Goal: Find specific page/section: Find specific page/section

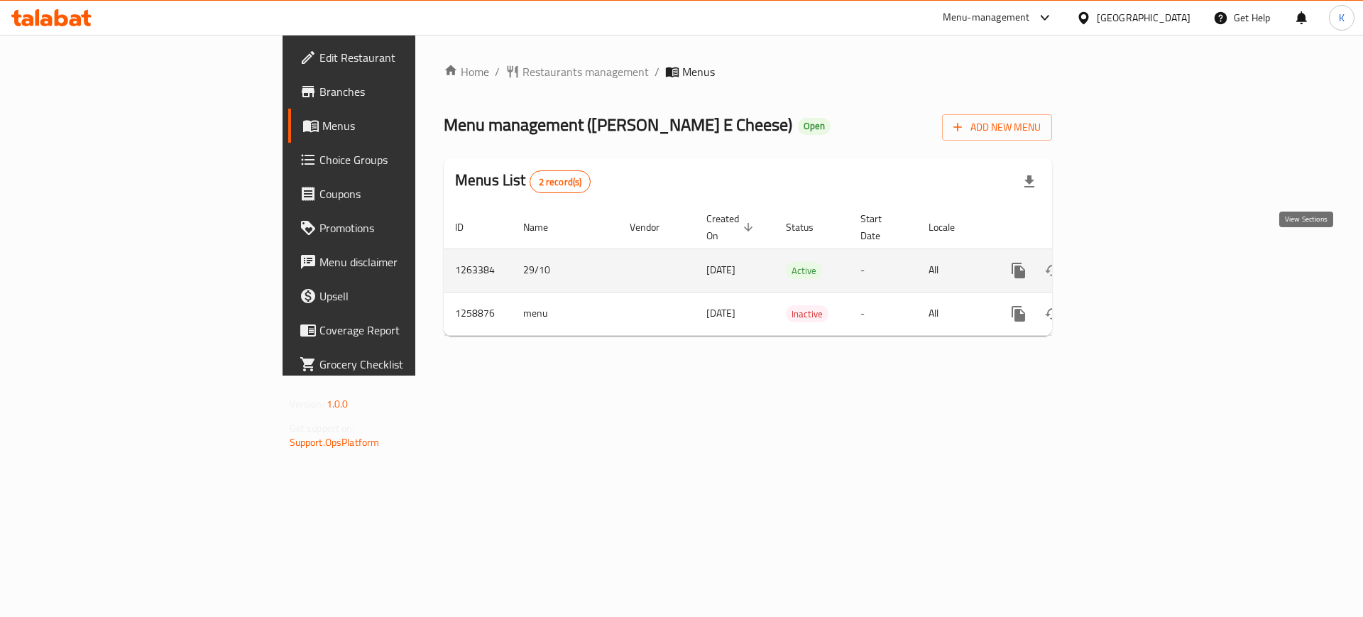
click at [1130, 262] on icon "enhanced table" at bounding box center [1121, 270] width 17 height 17
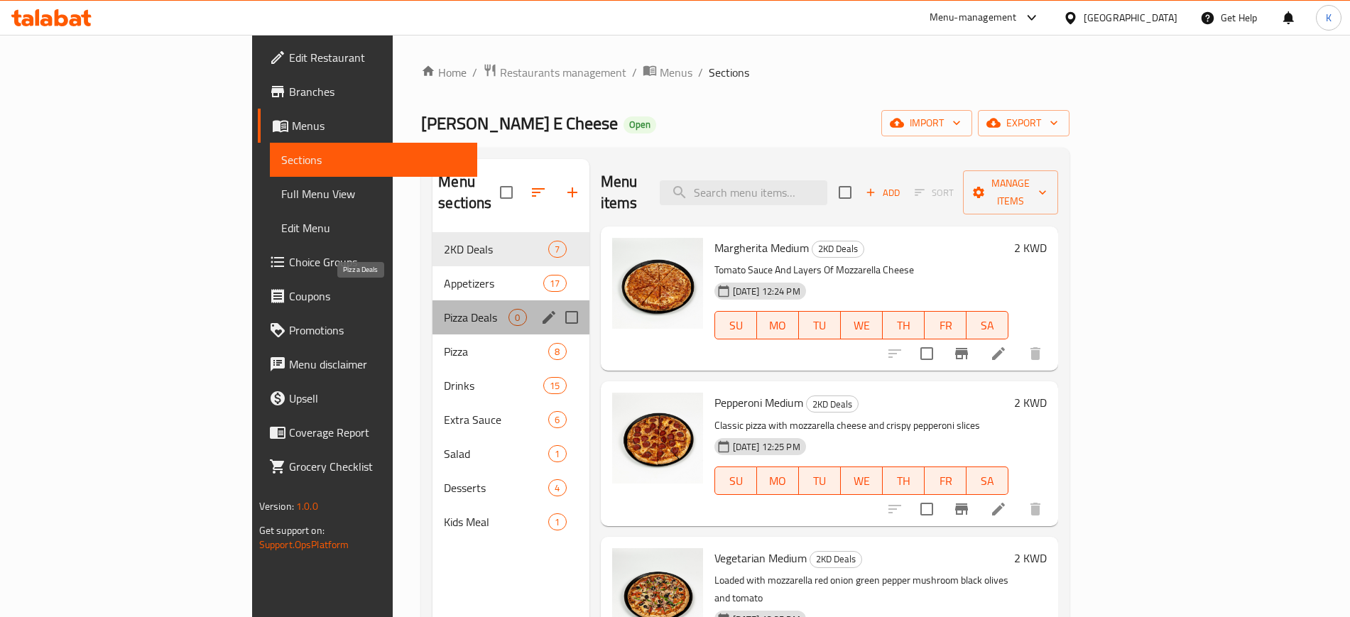
click at [444, 309] on span "Pizza Deals" at bounding box center [476, 317] width 65 height 17
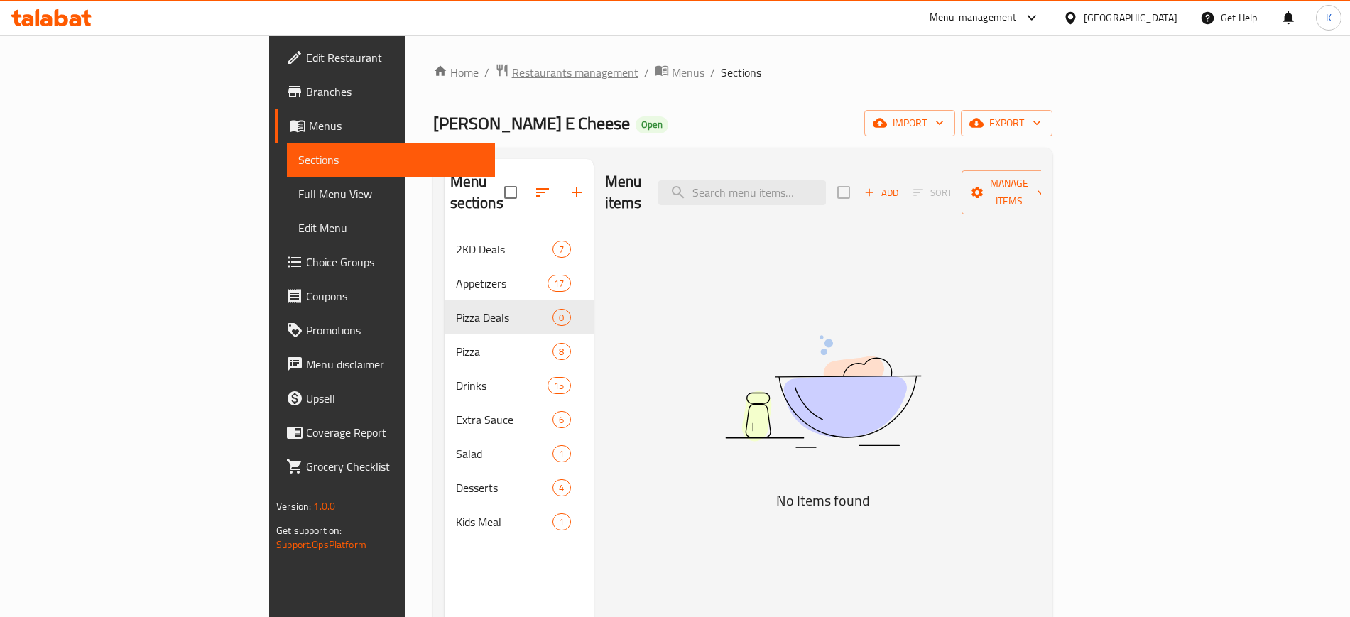
click at [512, 72] on span "Restaurants management" at bounding box center [575, 72] width 126 height 17
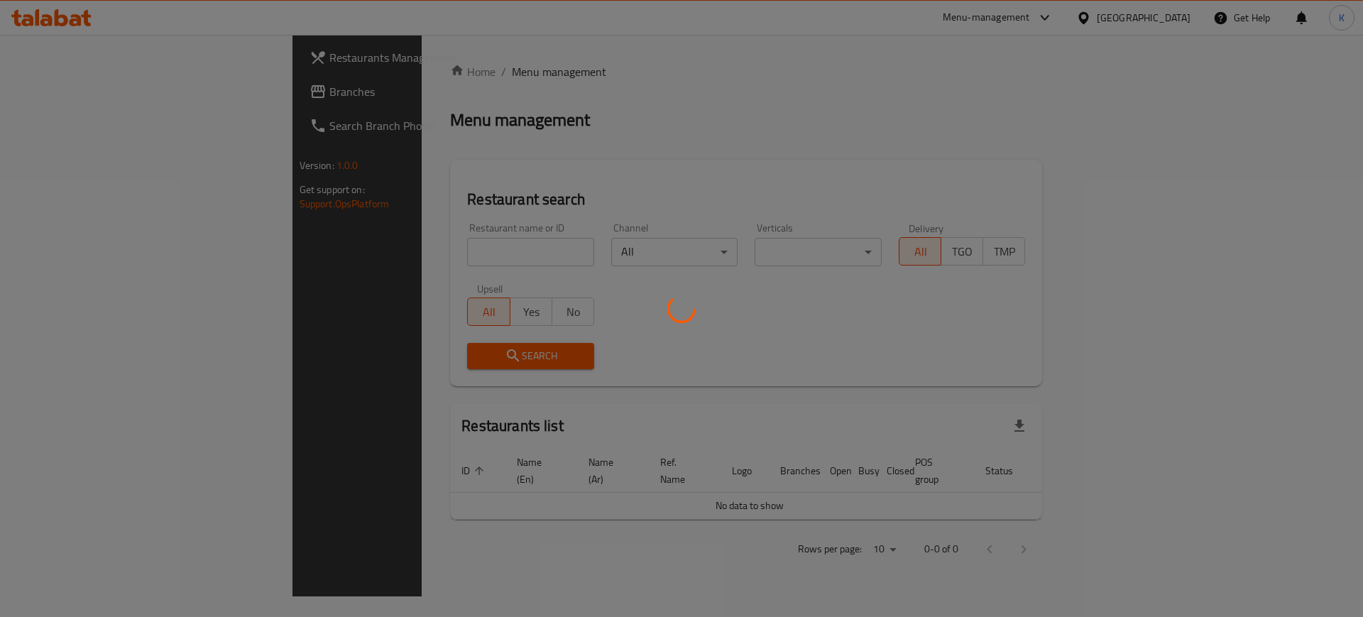
click at [414, 249] on div at bounding box center [681, 308] width 1363 height 617
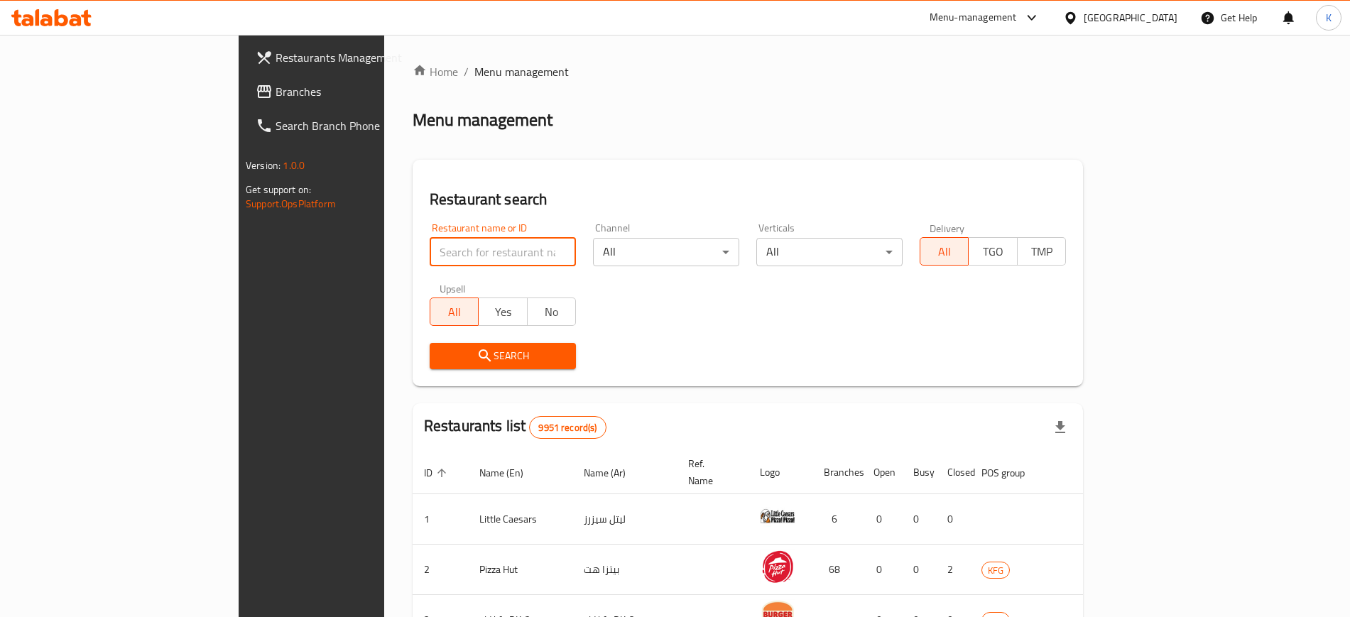
click at [430, 249] on input "search" at bounding box center [503, 252] width 146 height 28
paste input "659643"
type input "659643"
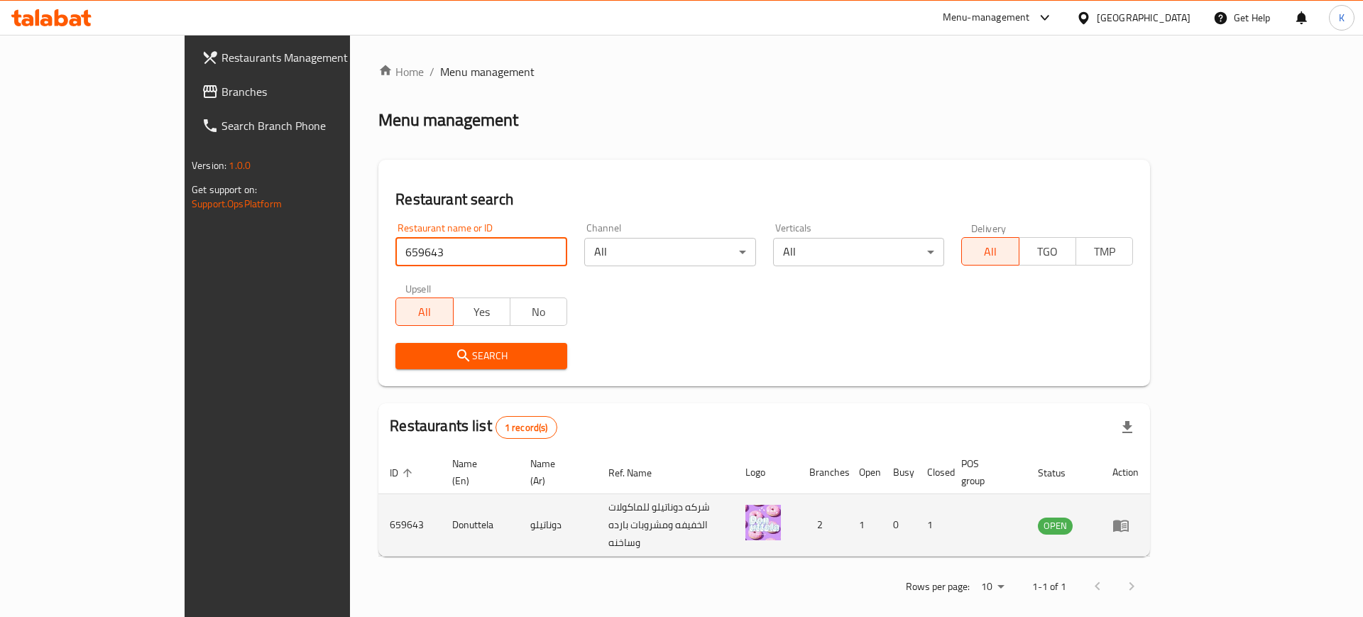
click at [1129, 520] on icon "enhanced table" at bounding box center [1122, 526] width 16 height 12
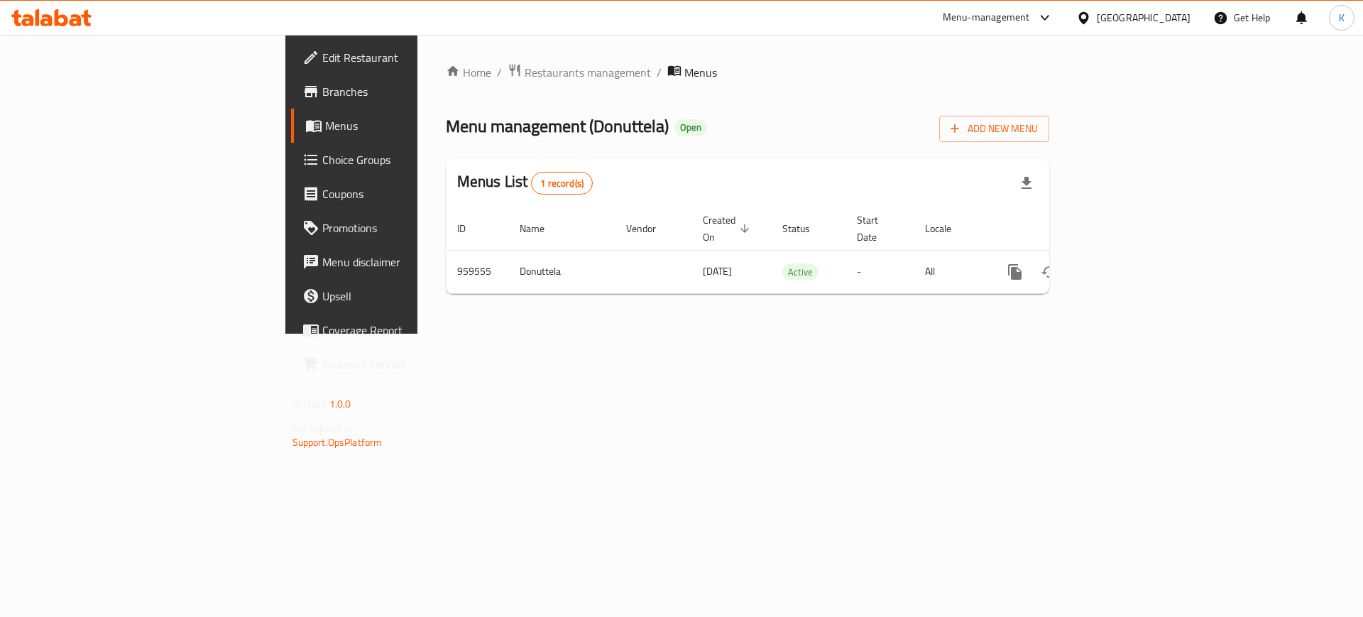
click at [322, 93] on span "Branches" at bounding box center [412, 91] width 180 height 17
